Goal: Check status: Verify the current state of an ongoing process or item

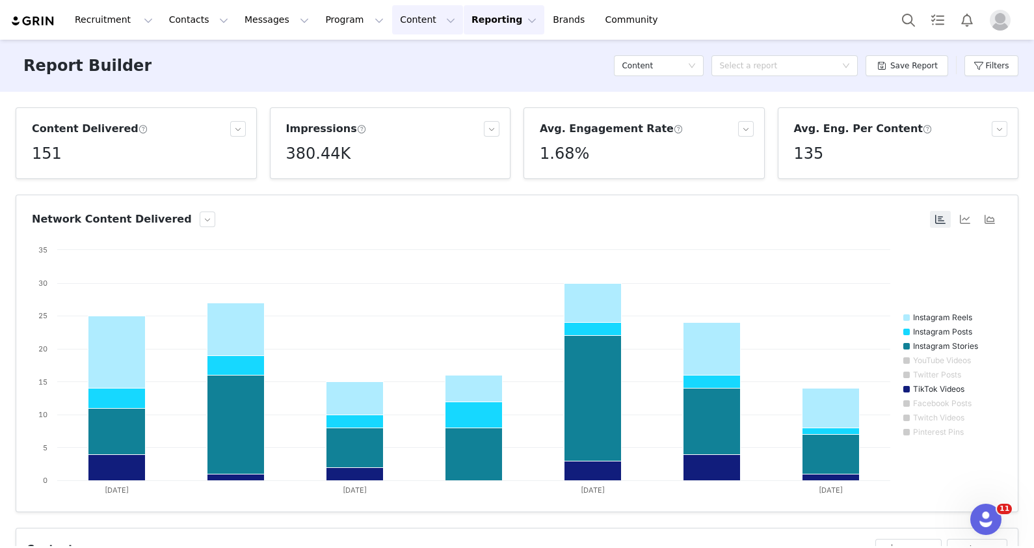
click at [392, 16] on button "Content Content" at bounding box center [427, 19] width 71 height 29
click at [399, 57] on p "Creator Content" at bounding box center [398, 58] width 73 height 14
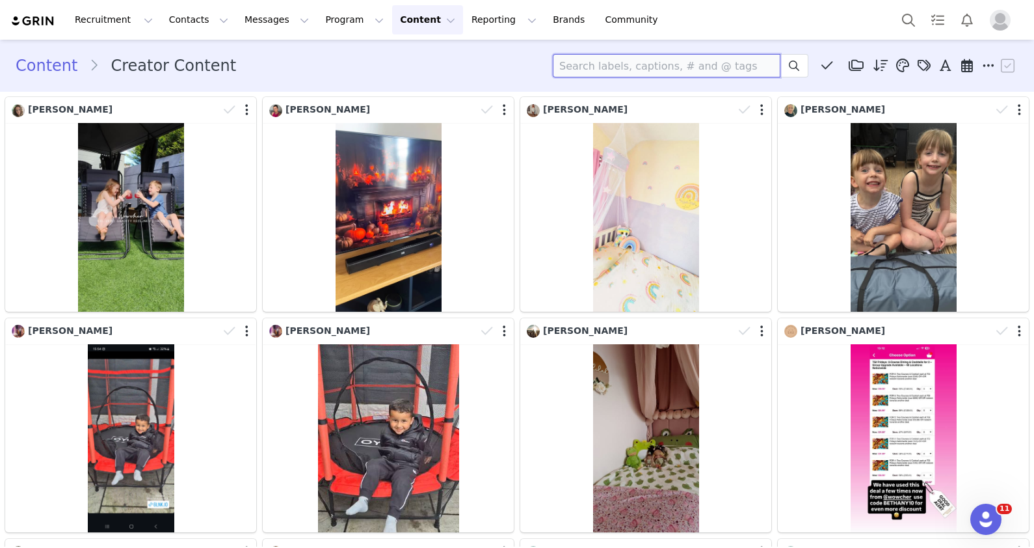
click at [574, 73] on input at bounding box center [667, 65] width 228 height 23
type input "mystery holiday"
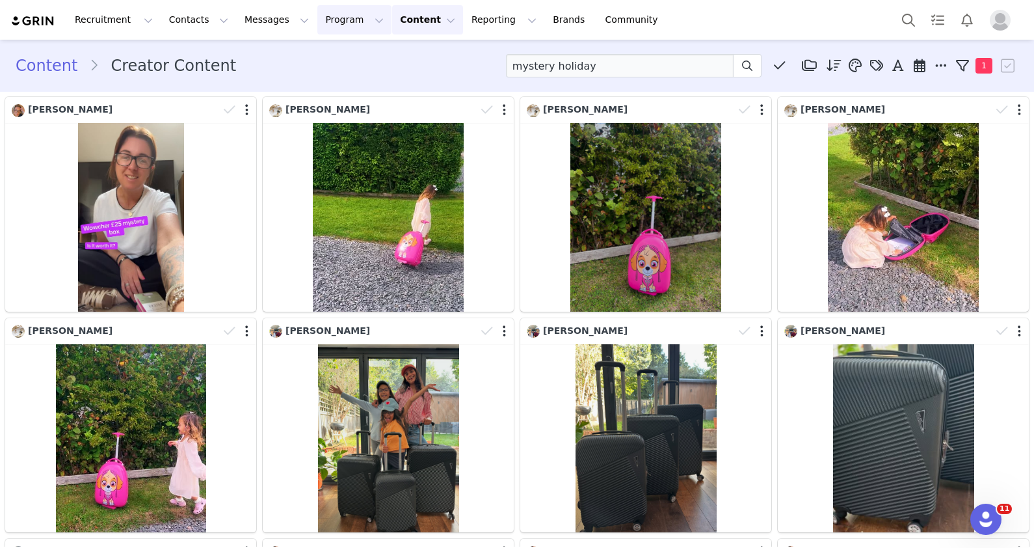
click at [342, 21] on button "Program Program" at bounding box center [354, 19] width 74 height 29
click at [340, 58] on p "Activations" at bounding box center [321, 58] width 50 height 14
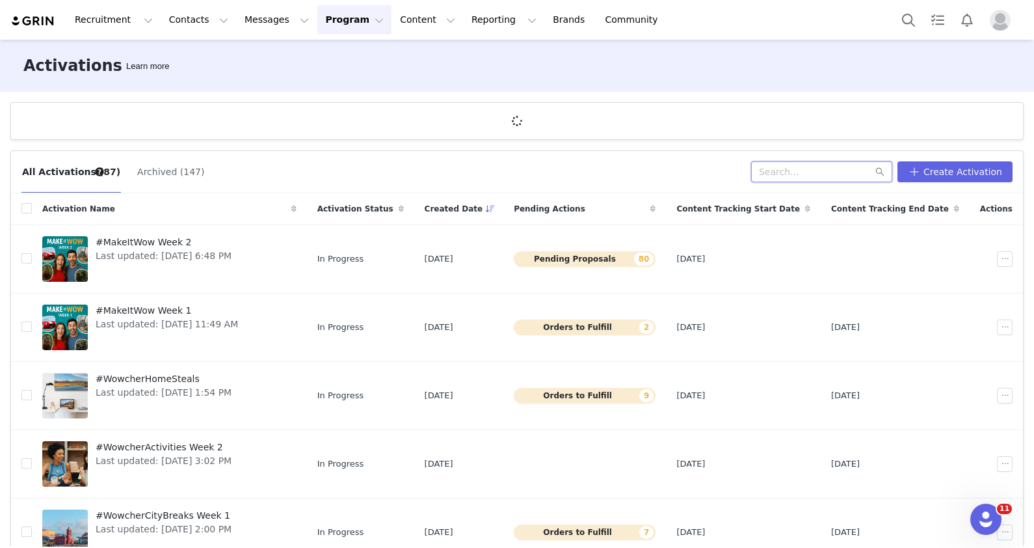
click at [760, 165] on input "text" at bounding box center [821, 171] width 141 height 21
type input "mystery holiday"
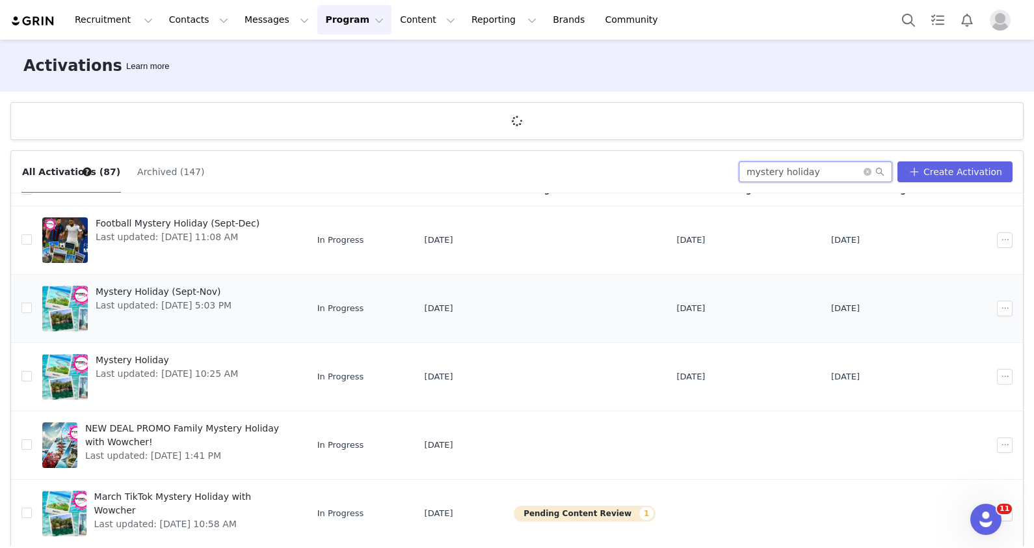
scroll to position [47, 0]
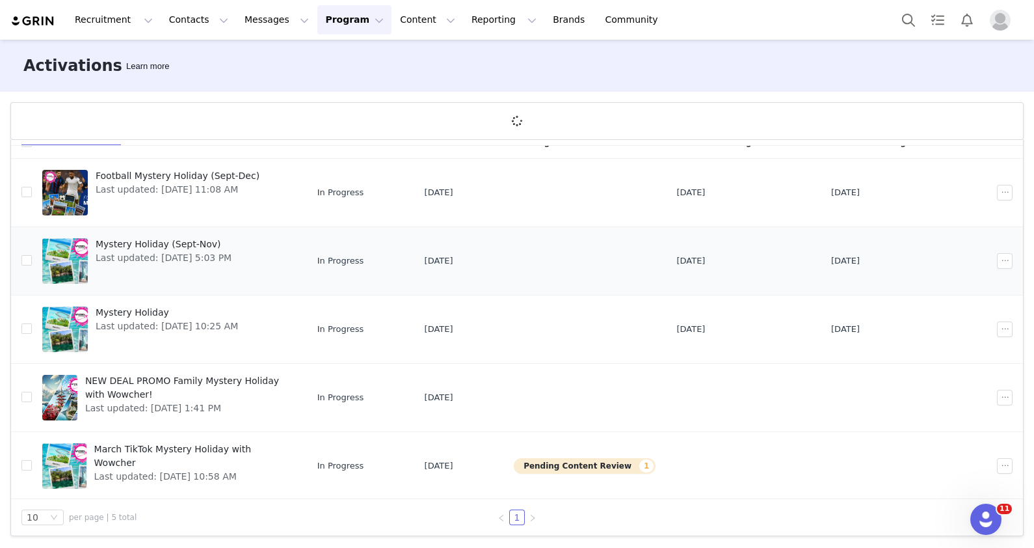
click at [180, 244] on span "Mystery Holiday (Sept-Nov)" at bounding box center [164, 244] width 136 height 14
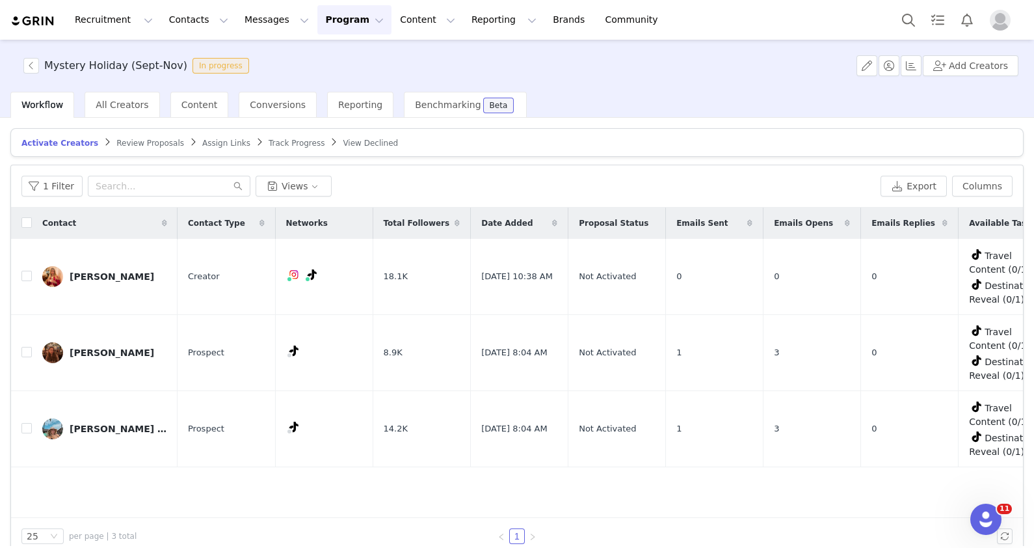
click at [263, 135] on article "Activate Creators Review Proposals Assign Links Track Progress View Declined" at bounding box center [516, 142] width 1013 height 29
click at [269, 144] on span "Track Progress" at bounding box center [297, 143] width 56 height 9
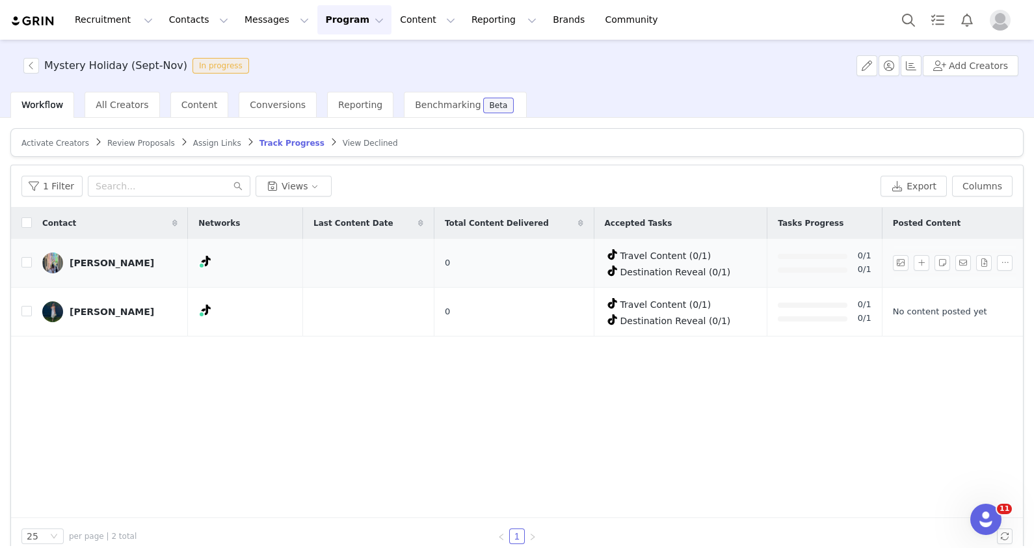
click at [79, 259] on div "[PERSON_NAME]" at bounding box center [112, 263] width 85 height 10
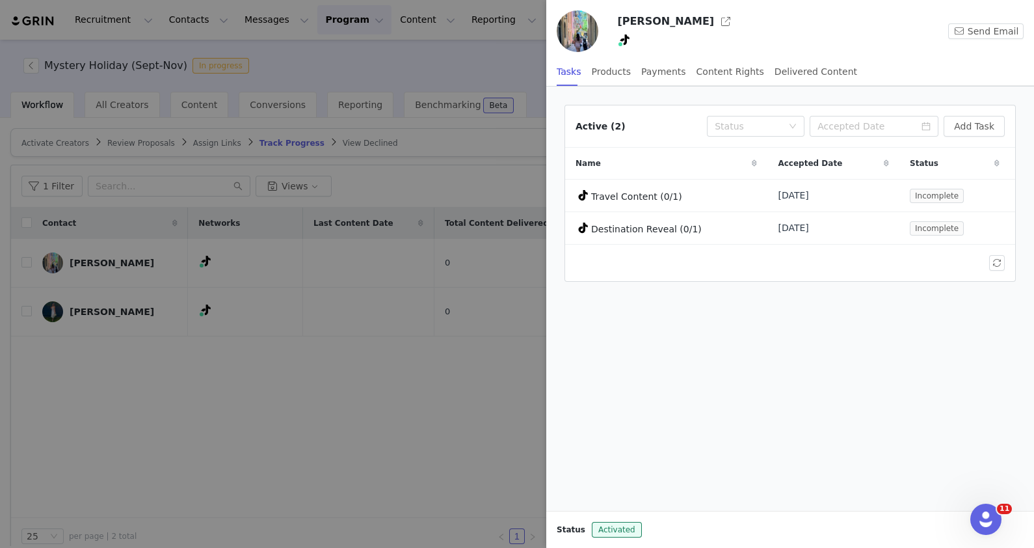
click at [380, 306] on div at bounding box center [517, 274] width 1034 height 548
